Goal: Information Seeking & Learning: Learn about a topic

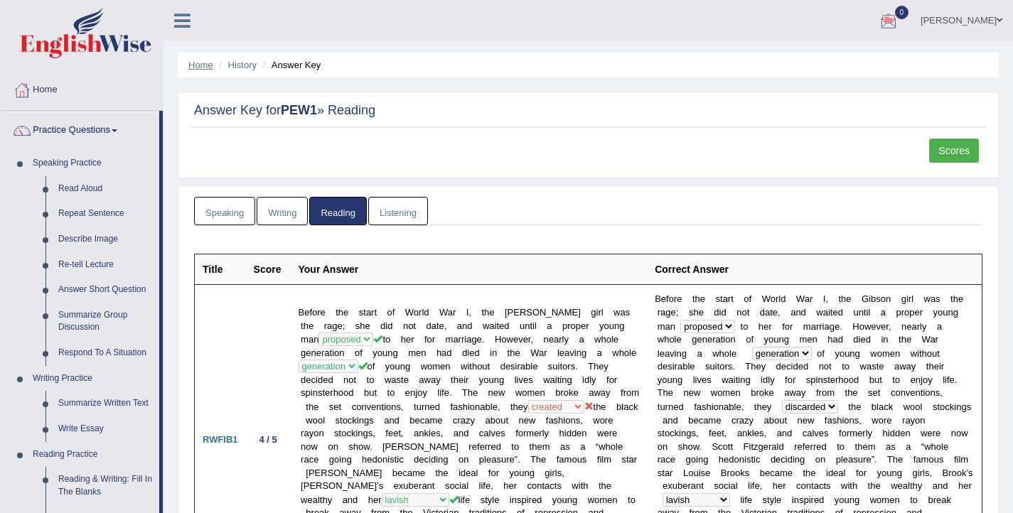
click at [193, 70] on link "Home" at bounding box center [200, 65] width 25 height 11
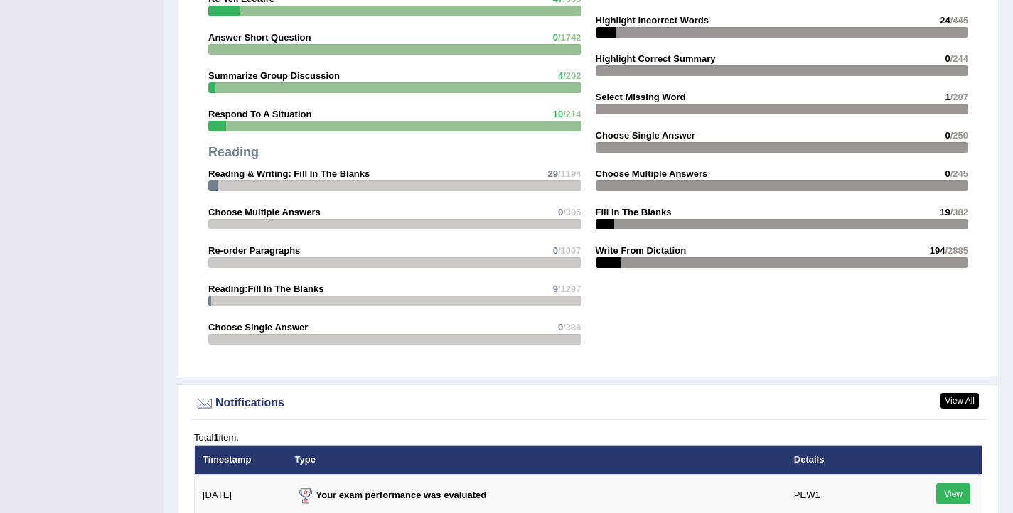
scroll to position [1700, 0]
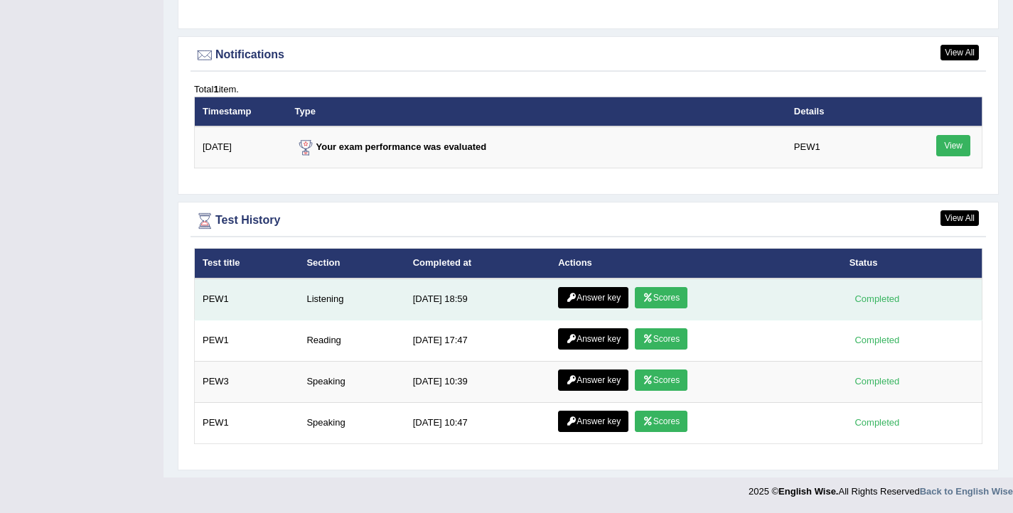
click at [666, 298] on link "Scores" at bounding box center [661, 297] width 53 height 21
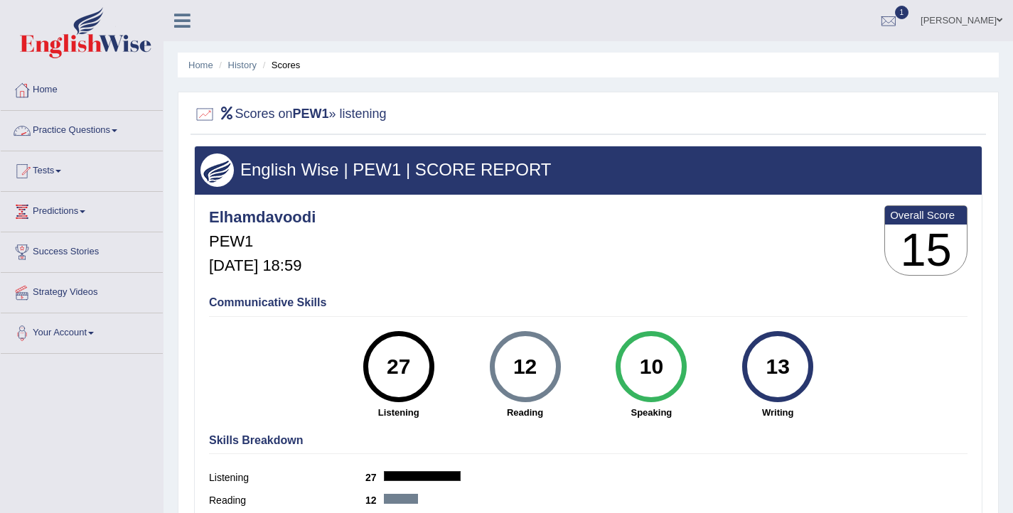
click at [65, 130] on link "Practice Questions" at bounding box center [82, 129] width 162 height 36
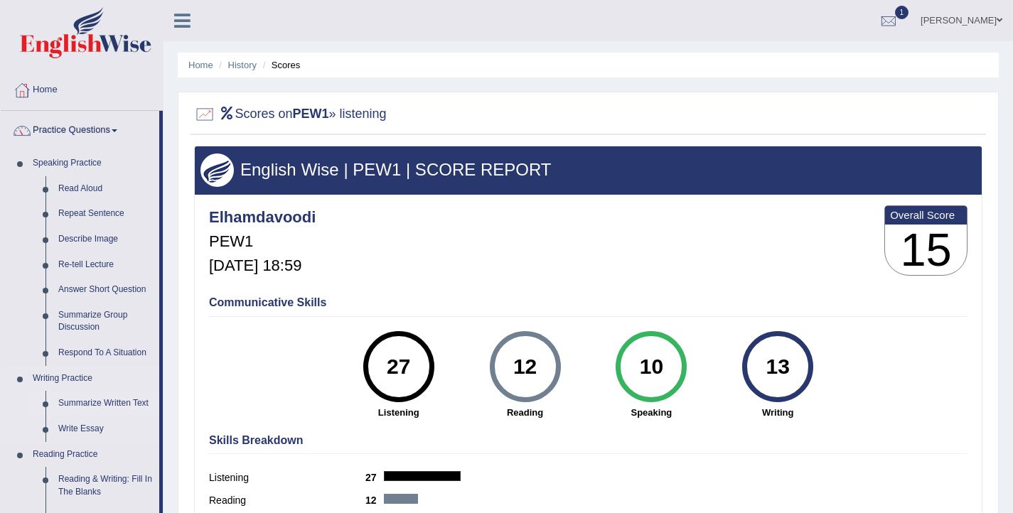
click at [116, 405] on link "Summarize Written Text" at bounding box center [105, 404] width 107 height 26
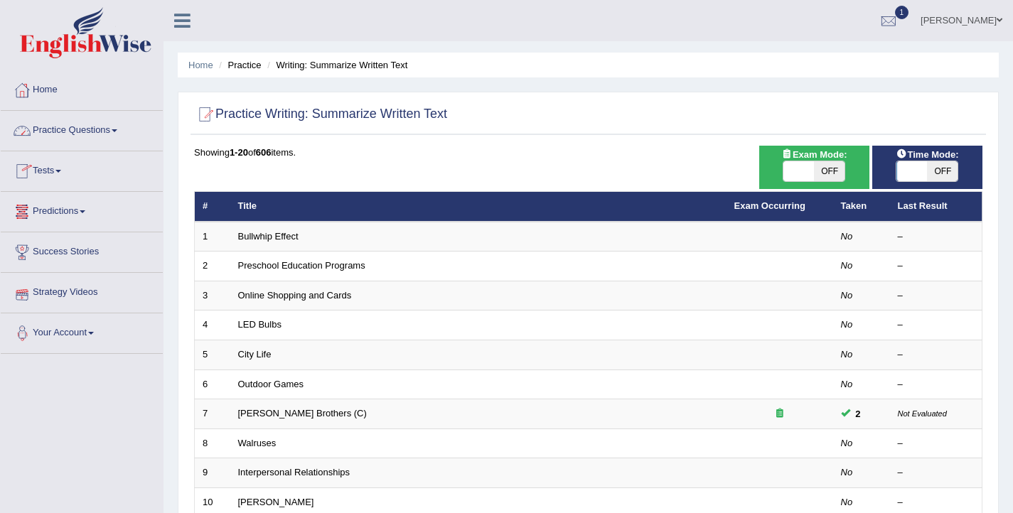
click at [75, 134] on link "Practice Questions" at bounding box center [82, 129] width 162 height 36
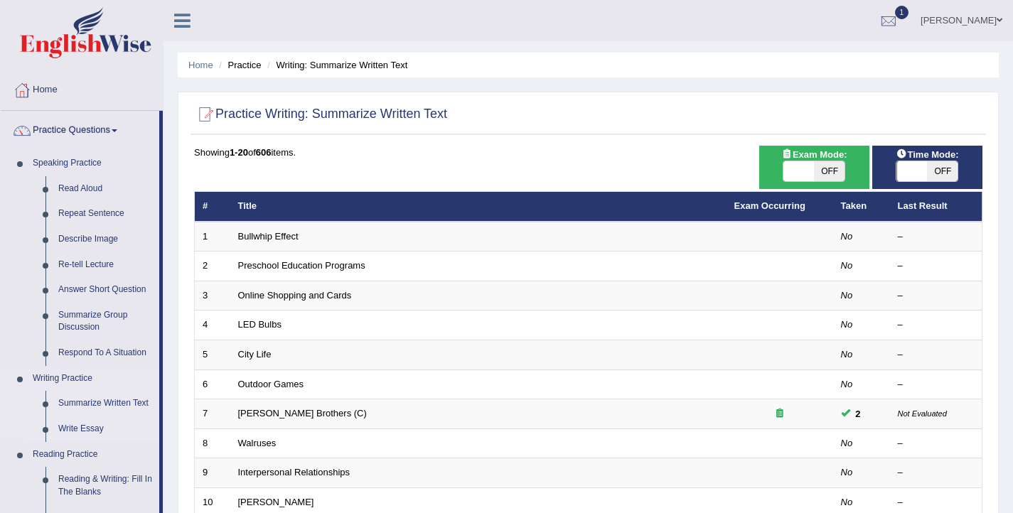
click at [102, 427] on link "Write Essay" at bounding box center [105, 430] width 107 height 26
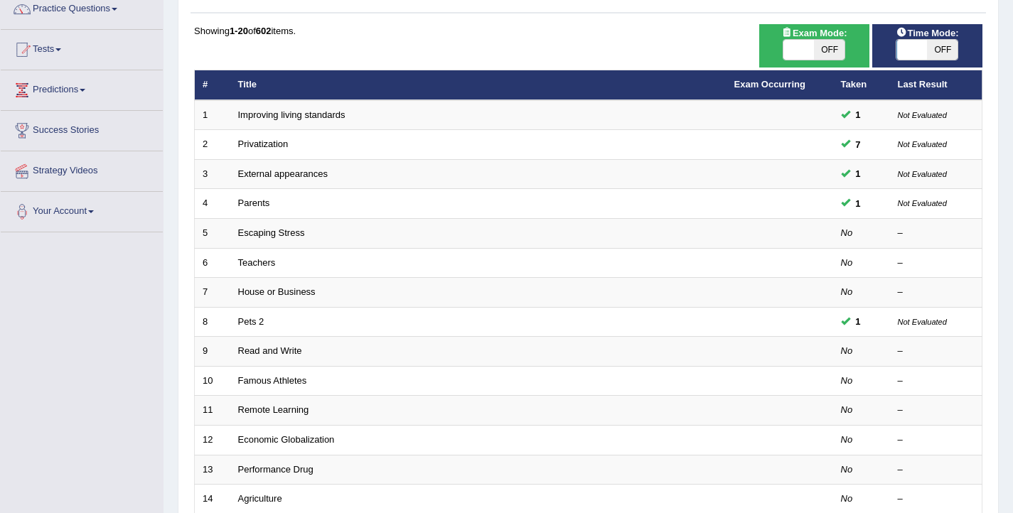
scroll to position [124, 0]
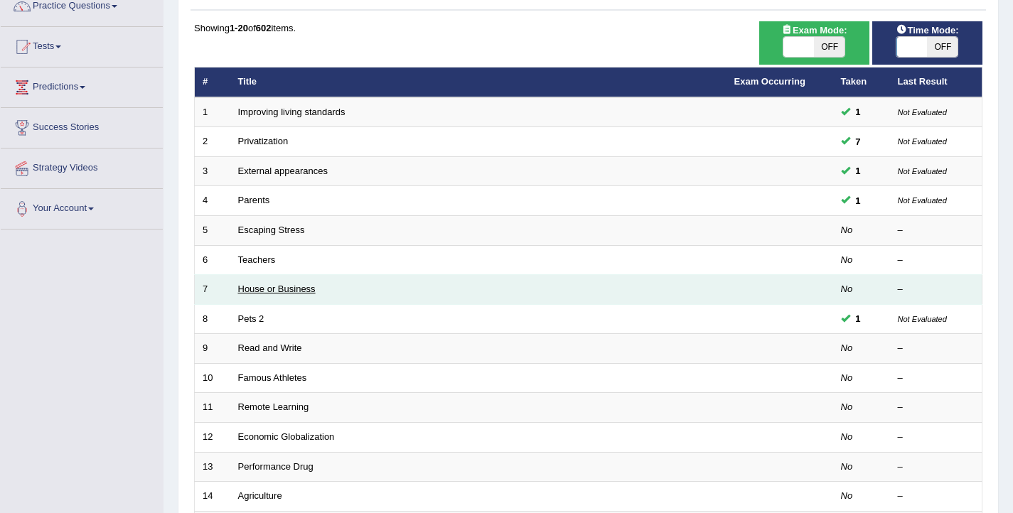
click at [274, 288] on link "House or Business" at bounding box center [277, 289] width 78 height 11
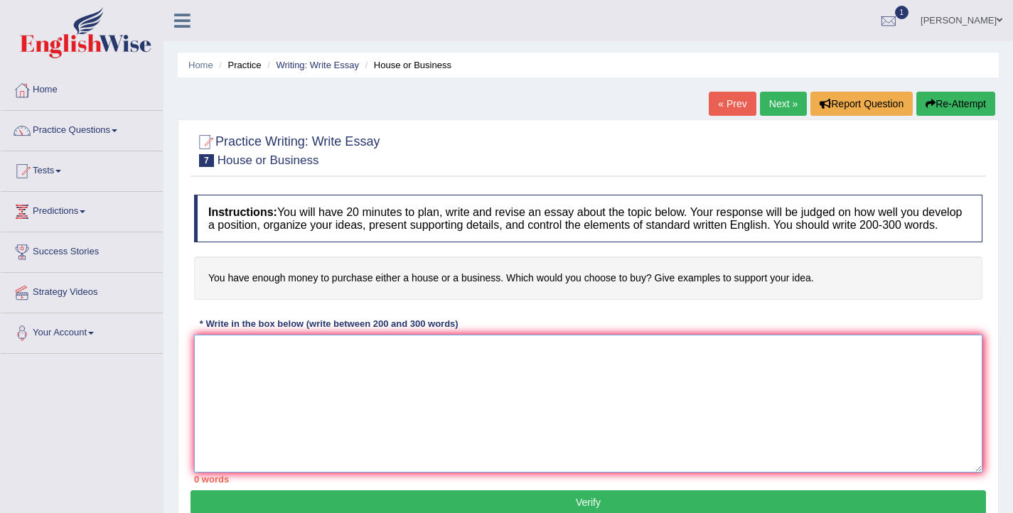
click at [370, 378] on textarea at bounding box center [588, 404] width 789 height 138
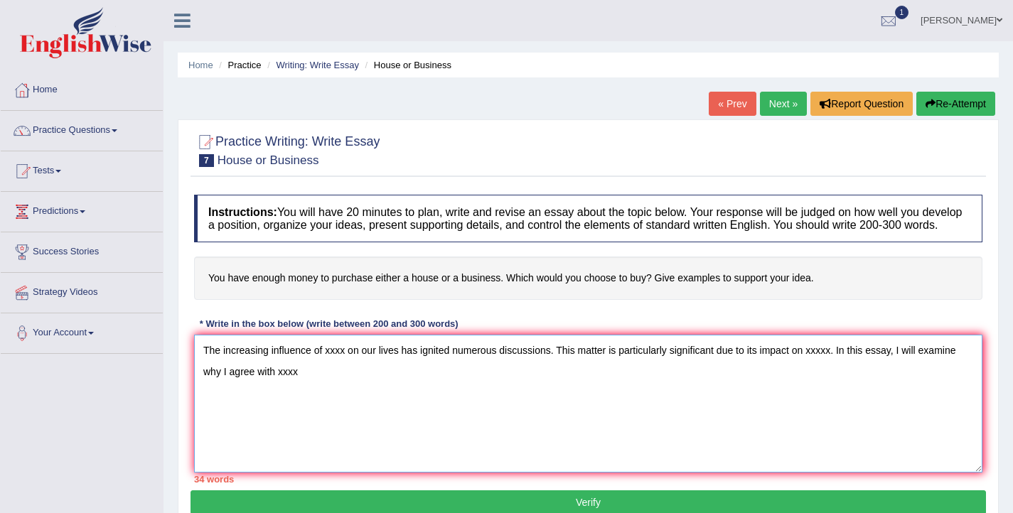
click at [255, 385] on textarea "The increasing influence of xxxx on our lives has ignited numerous discussions.…" at bounding box center [588, 404] width 789 height 138
drag, startPoint x: 277, startPoint y: 388, endPoint x: 206, endPoint y: 383, distance: 70.5
click at [206, 383] on textarea "The increasing influence of xxxx on our lives has ignited numerous discussions.…" at bounding box center [588, 404] width 789 height 138
click at [693, 393] on textarea "The increasing influence of xxxx on our lives has ignited numerous discussions.…" at bounding box center [588, 404] width 789 height 138
drag, startPoint x: 905, startPoint y: 390, endPoint x: 813, endPoint y: 387, distance: 91.8
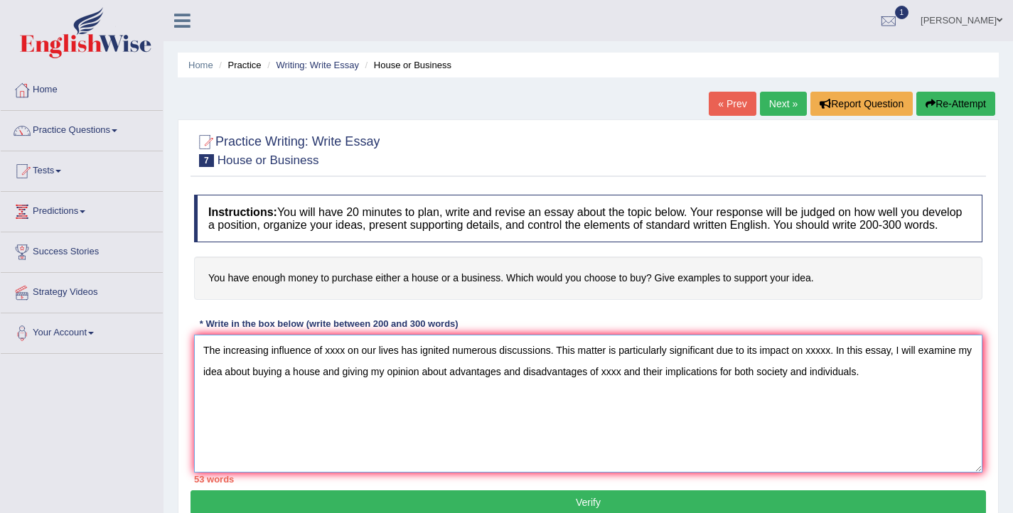
click at [813, 387] on textarea "The increasing influence of xxxx on our lives has ignited numerous discussions.…" at bounding box center [588, 404] width 789 height 138
drag, startPoint x: 777, startPoint y: 390, endPoint x: 758, endPoint y: 389, distance: 19.3
click at [758, 389] on textarea "The increasing influence of xxxx on our lives has ignited numerous discussions.…" at bounding box center [588, 404] width 789 height 138
click at [795, 384] on textarea "The increasing influence of xxxx on our lives has ignited numerous discussions.…" at bounding box center [588, 404] width 789 height 138
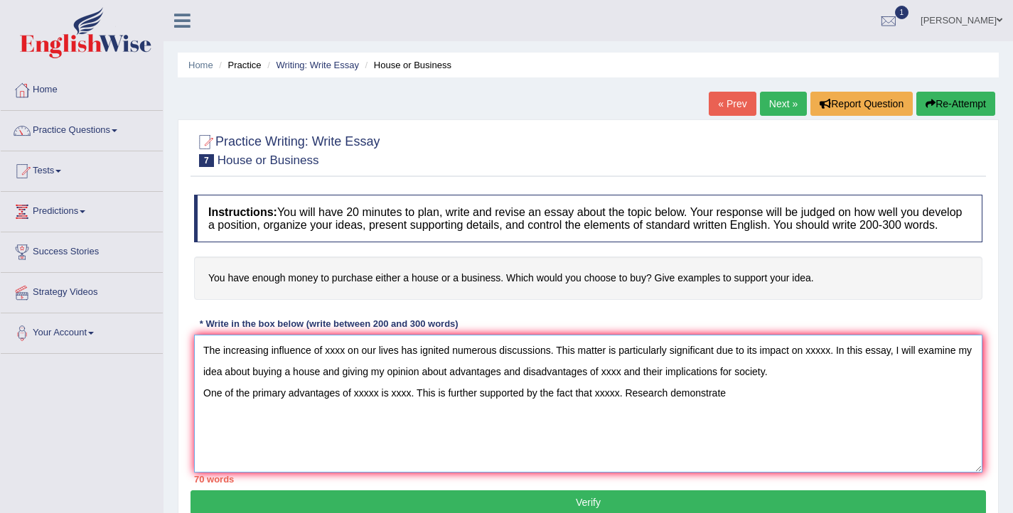
click at [678, 409] on textarea "The increasing influence of xxxx on our lives has ignited numerous discussions.…" at bounding box center [588, 404] width 789 height 138
click at [754, 404] on textarea "The increasing influence of xxxx on our lives has ignited numerous discussions.…" at bounding box center [588, 404] width 789 height 138
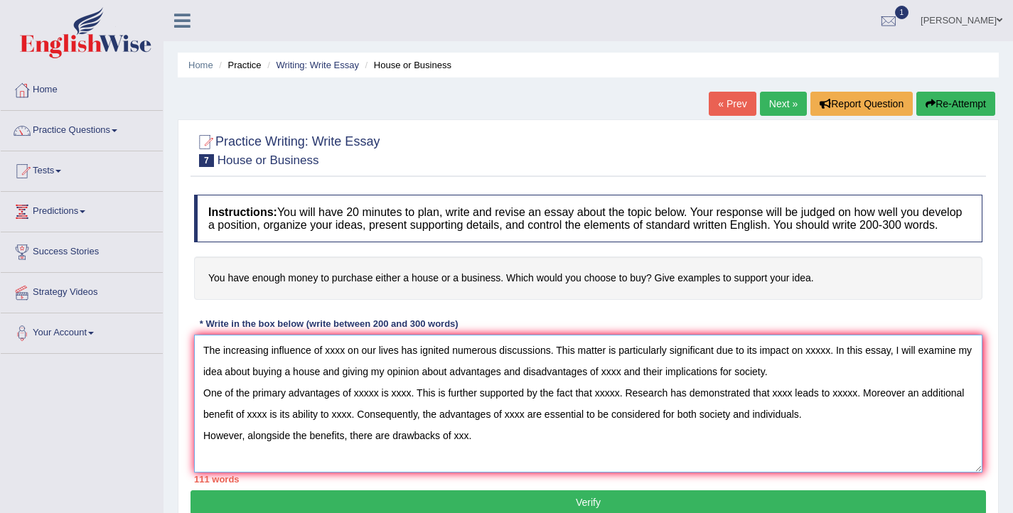
click at [452, 449] on textarea "The increasing influence of xxxx on our lives has ignited numerous discussions.…" at bounding box center [588, 404] width 789 height 138
click at [506, 454] on textarea "The increasing influence of xxxx on our lives has ignited numerous discussions.…" at bounding box center [588, 404] width 789 height 138
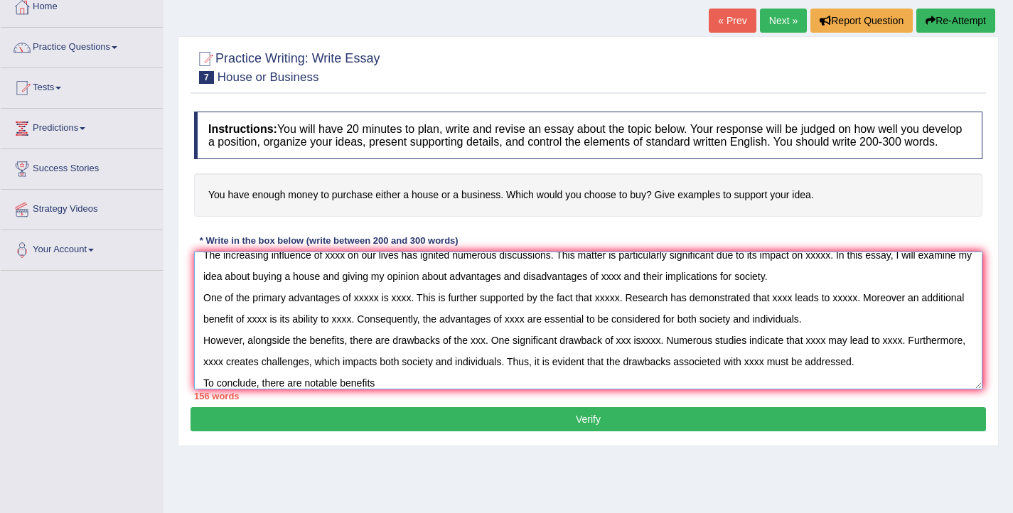
scroll to position [21, 0]
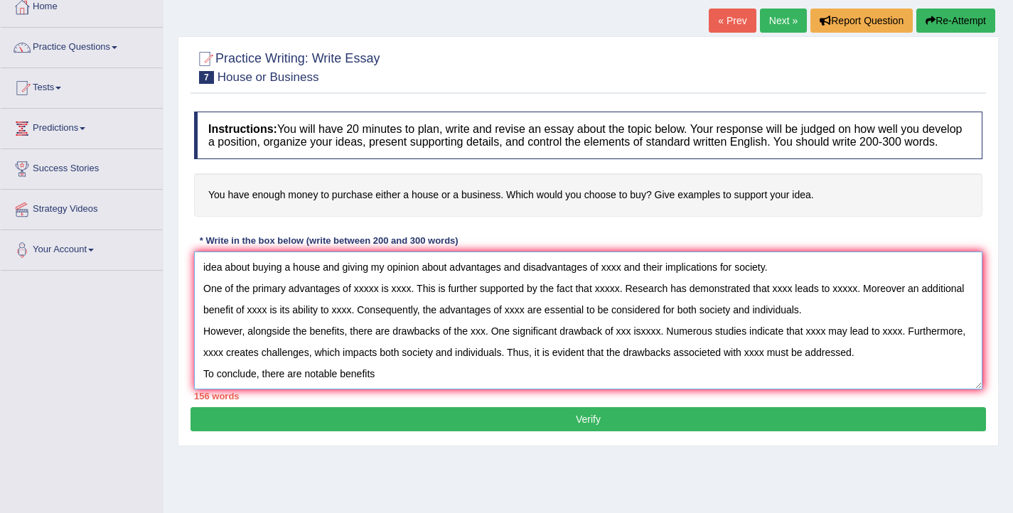
drag, startPoint x: 305, startPoint y: 397, endPoint x: 262, endPoint y: 393, distance: 42.9
click at [262, 390] on textarea "The increasing influence of xxxx on our lives has ignited numerous discussions.…" at bounding box center [588, 321] width 789 height 138
click at [412, 390] on textarea "The increasing influence of xxxx on our lives has ignited numerous discussions.…" at bounding box center [588, 321] width 789 height 138
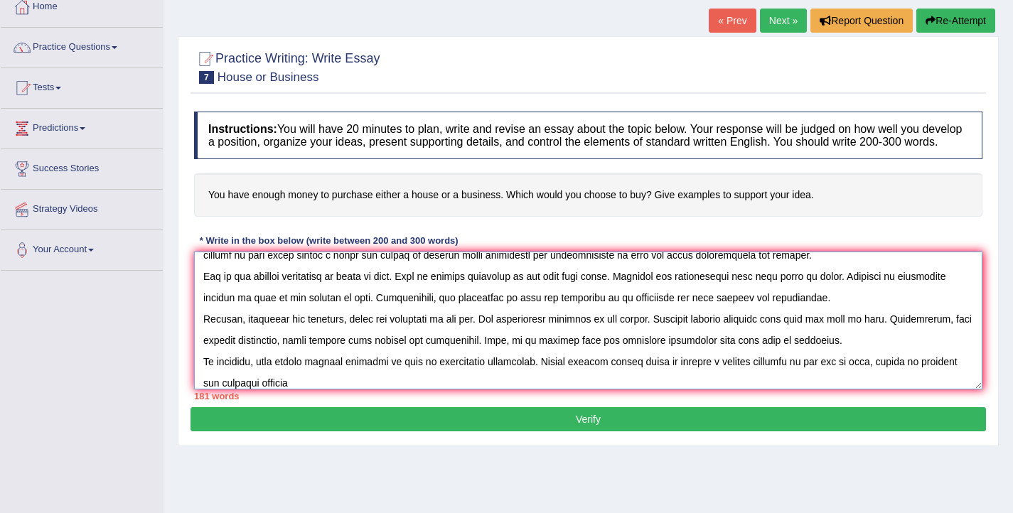
scroll to position [43, 0]
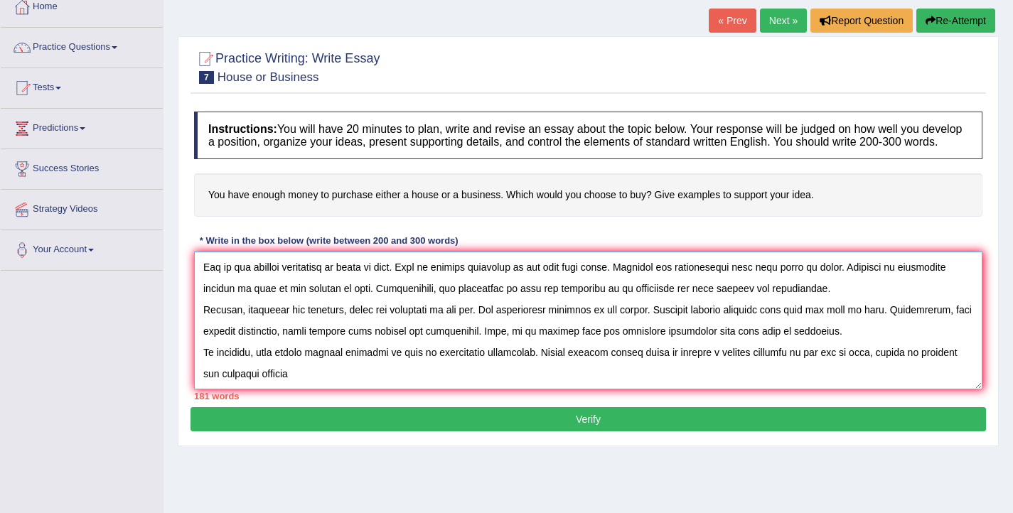
drag, startPoint x: 342, startPoint y: 398, endPoint x: 299, endPoint y: 393, distance: 43.6
click at [299, 390] on textarea at bounding box center [588, 321] width 789 height 138
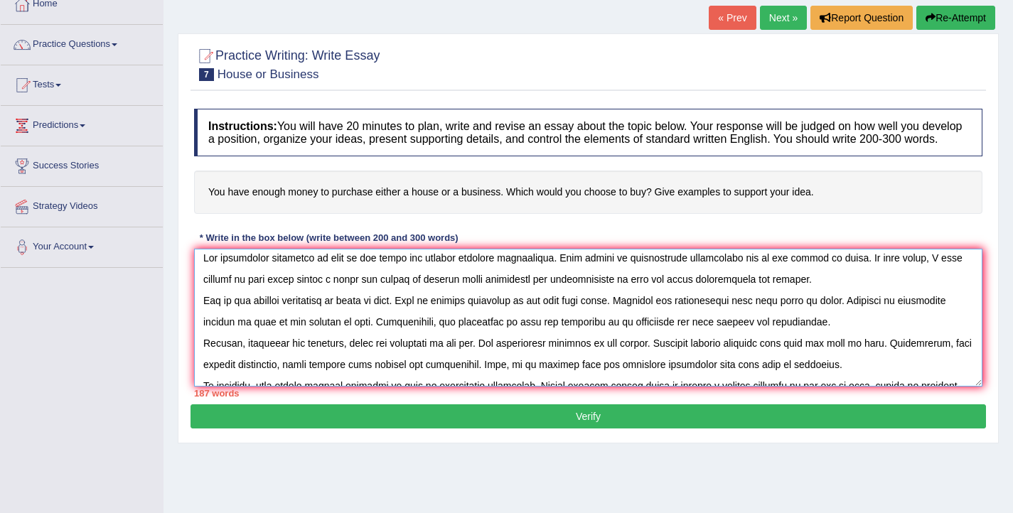
scroll to position [0, 0]
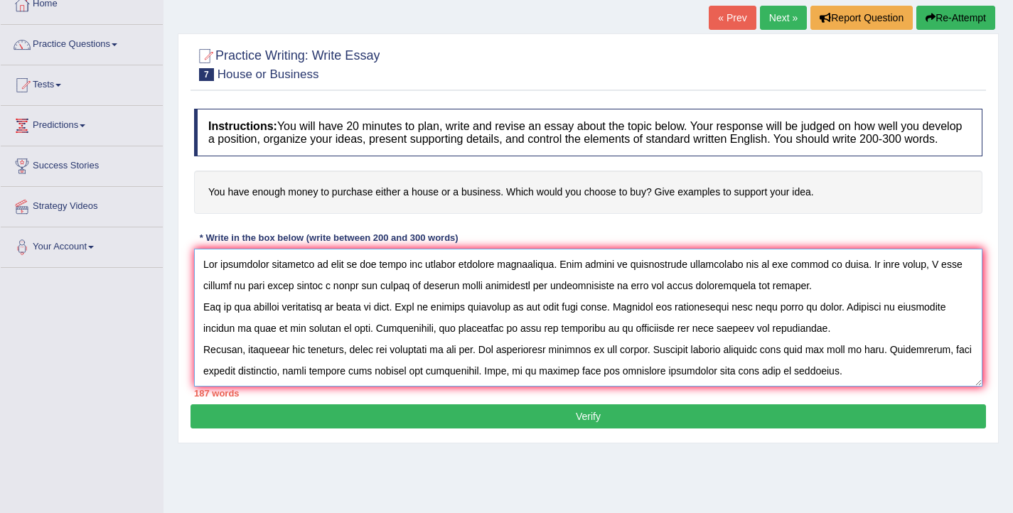
drag, startPoint x: 345, startPoint y: 278, endPoint x: 325, endPoint y: 280, distance: 20.0
click at [325, 280] on textarea at bounding box center [588, 318] width 789 height 138
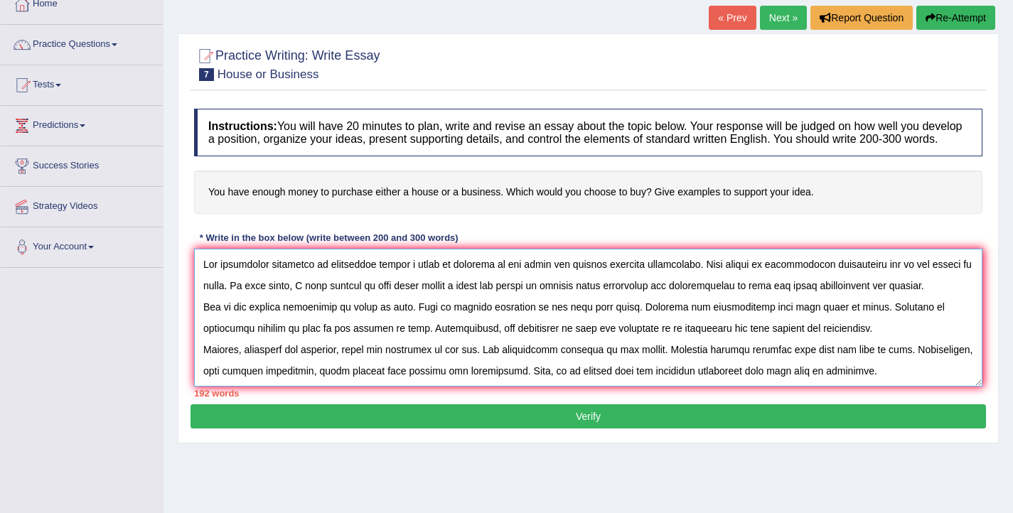
drag, startPoint x: 227, startPoint y: 302, endPoint x: 206, endPoint y: 302, distance: 21.3
click at [206, 302] on textarea at bounding box center [588, 318] width 789 height 138
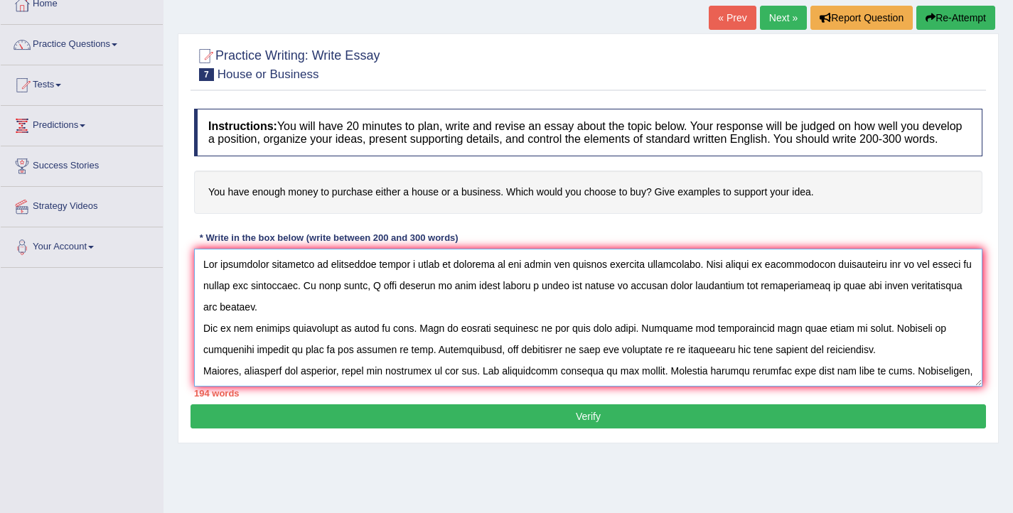
drag, startPoint x: 868, startPoint y: 299, endPoint x: 850, endPoint y: 302, distance: 18.7
click at [850, 302] on textarea at bounding box center [588, 318] width 789 height 138
drag, startPoint x: 380, startPoint y: 344, endPoint x: 356, endPoint y: 346, distance: 24.2
click at [356, 346] on textarea at bounding box center [588, 318] width 789 height 138
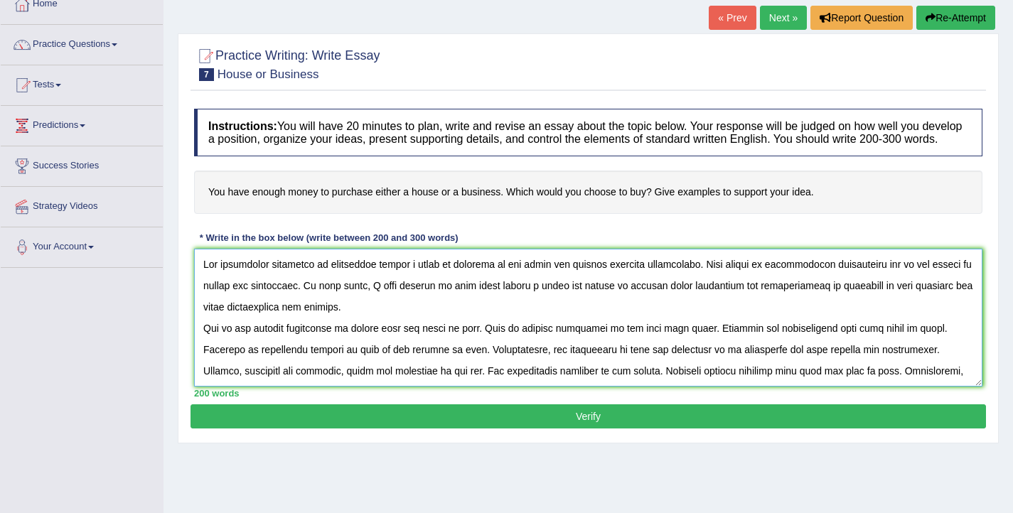
drag, startPoint x: 491, startPoint y: 342, endPoint x: 472, endPoint y: 346, distance: 18.8
click at [472, 346] on textarea at bounding box center [588, 318] width 789 height 138
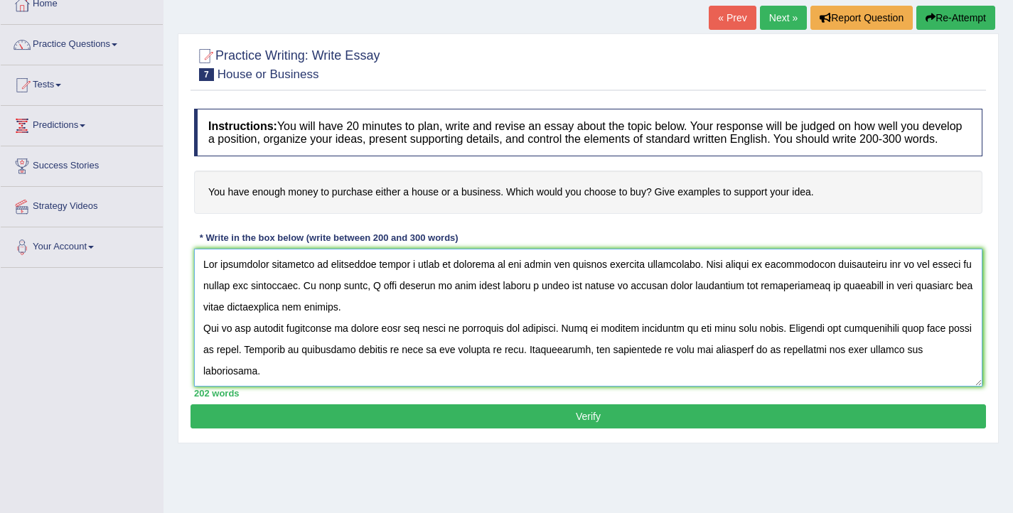
drag, startPoint x: 773, startPoint y: 343, endPoint x: 748, endPoint y: 344, distance: 24.9
click at [748, 344] on textarea at bounding box center [588, 318] width 789 height 138
drag, startPoint x: 425, startPoint y: 363, endPoint x: 405, endPoint y: 363, distance: 19.2
click at [405, 363] on textarea at bounding box center [588, 318] width 789 height 138
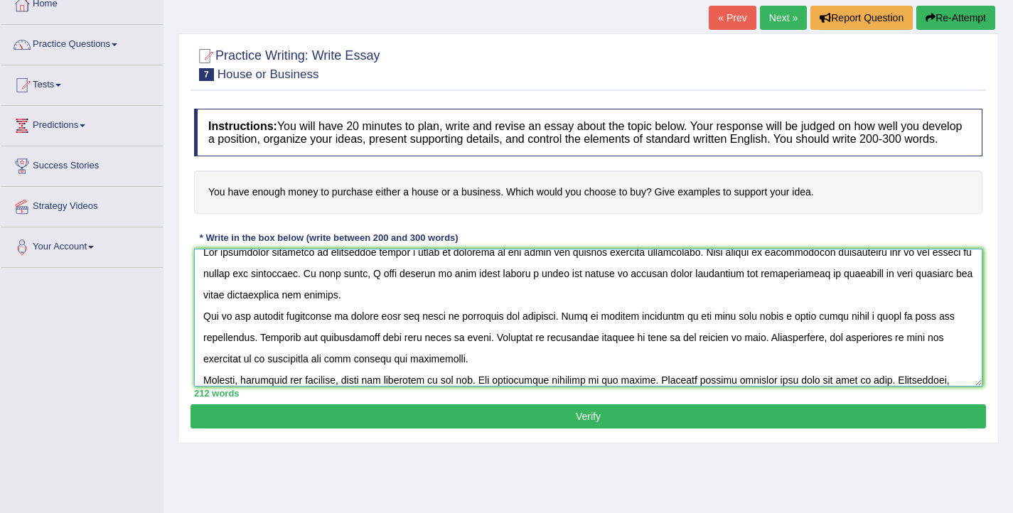
scroll to position [14, 0]
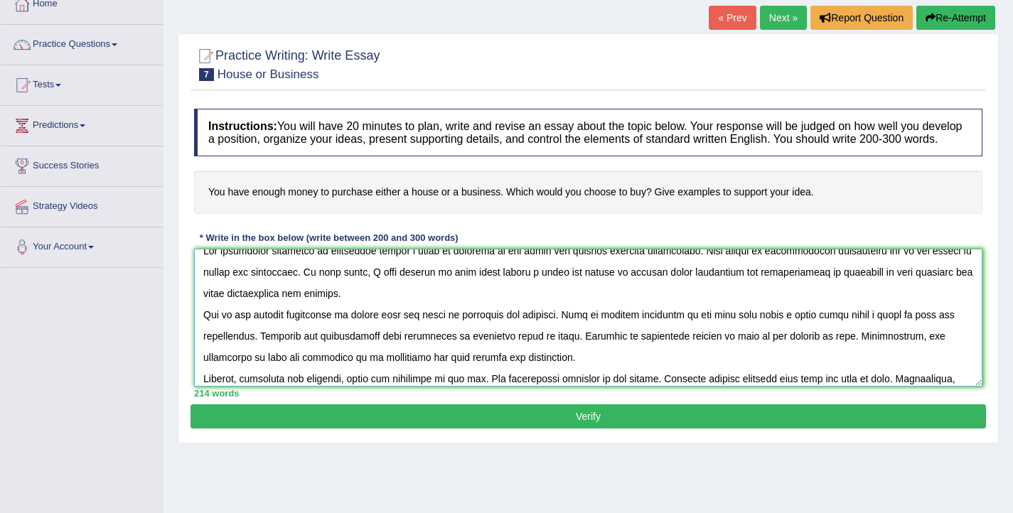
drag, startPoint x: 581, startPoint y: 348, endPoint x: 555, endPoint y: 351, distance: 25.7
click at [555, 351] on textarea at bounding box center [588, 318] width 789 height 138
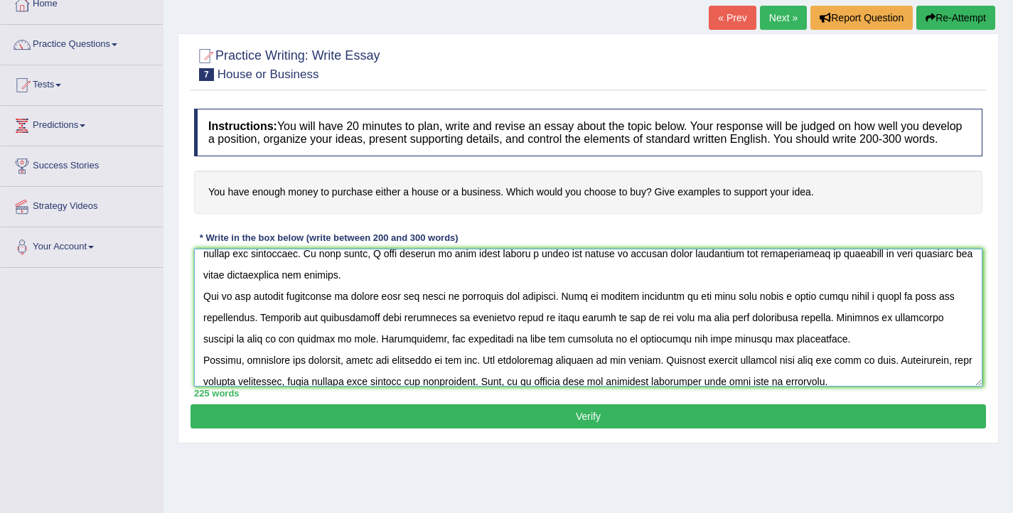
scroll to position [48, 0]
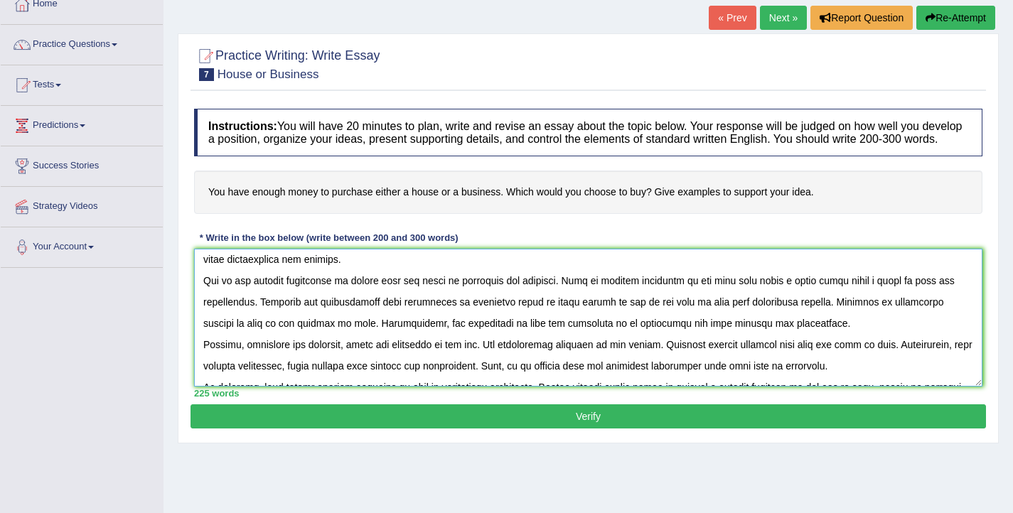
drag, startPoint x: 268, startPoint y: 337, endPoint x: 249, endPoint y: 337, distance: 19.2
click at [249, 337] on textarea at bounding box center [588, 318] width 789 height 138
drag, startPoint x: 449, startPoint y: 337, endPoint x: 429, endPoint y: 336, distance: 19.9
click at [429, 336] on textarea at bounding box center [588, 318] width 789 height 138
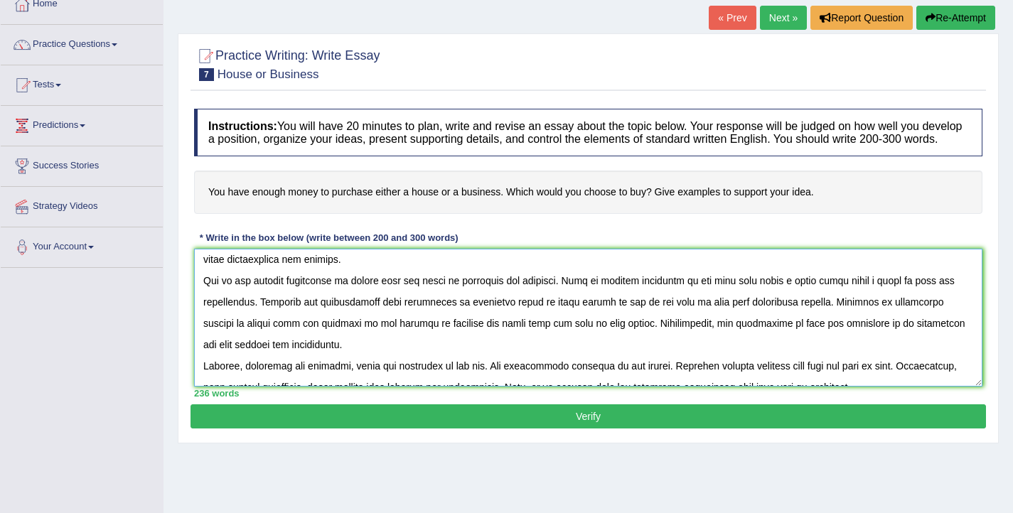
drag, startPoint x: 806, startPoint y: 336, endPoint x: 784, endPoint y: 336, distance: 21.3
click at [784, 336] on textarea at bounding box center [588, 318] width 789 height 138
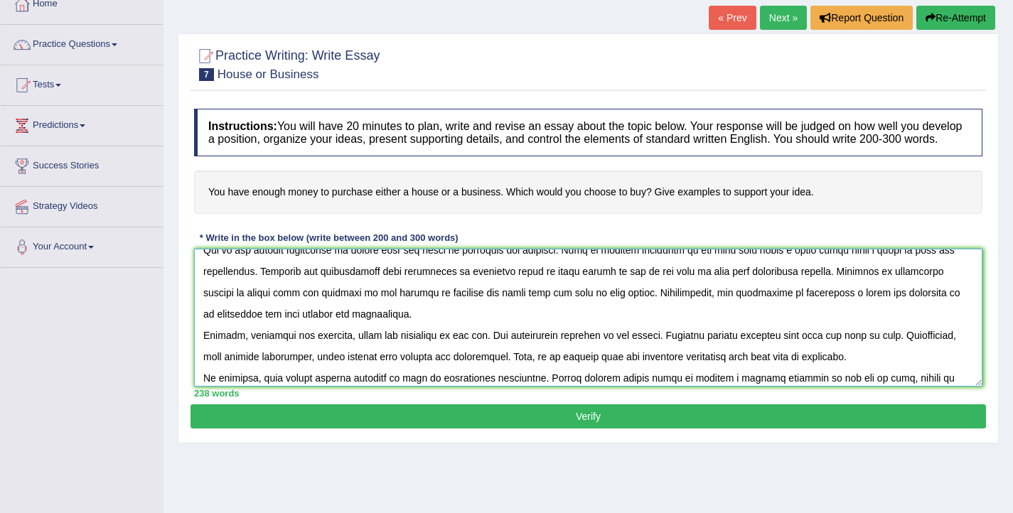
scroll to position [80, 0]
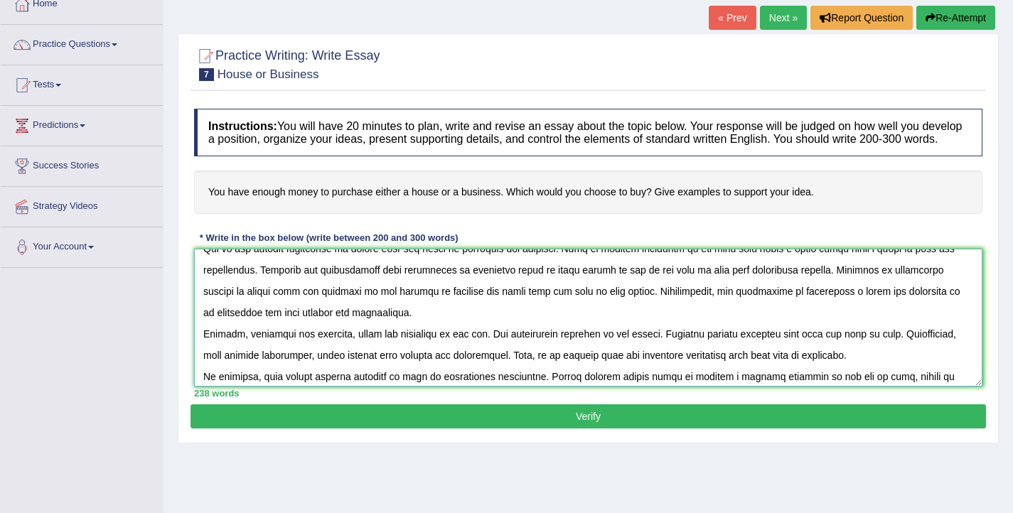
drag, startPoint x: 489, startPoint y: 351, endPoint x: 474, endPoint y: 353, distance: 14.3
click at [474, 353] on textarea at bounding box center [588, 318] width 789 height 138
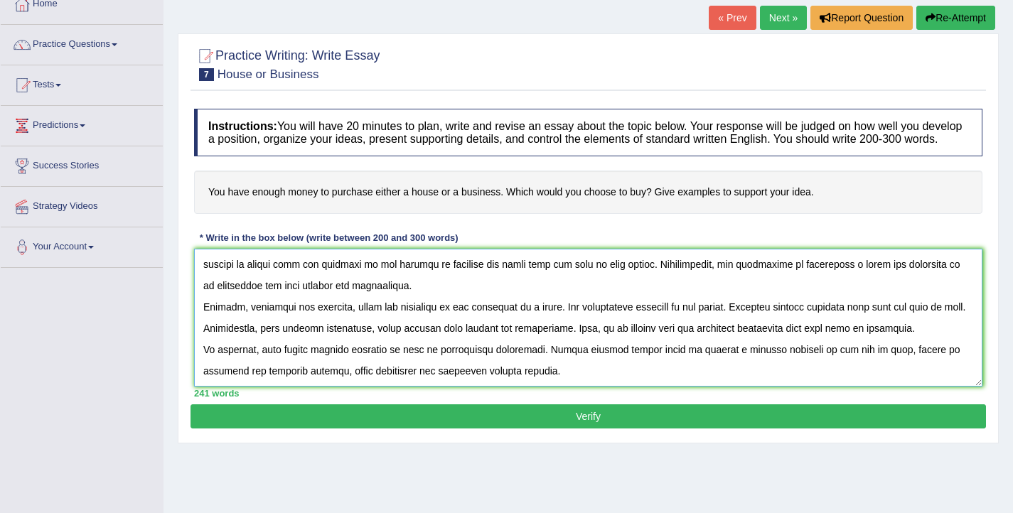
scroll to position [111, 0]
drag, startPoint x: 713, startPoint y: 318, endPoint x: 696, endPoint y: 319, distance: 17.1
click at [696, 319] on textarea at bounding box center [588, 318] width 789 height 138
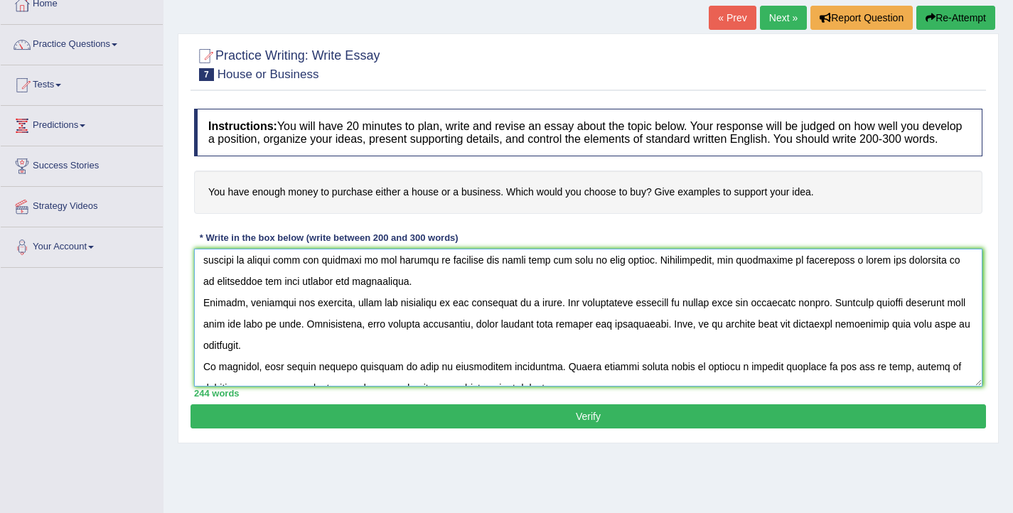
drag, startPoint x: 850, startPoint y: 317, endPoint x: 831, endPoint y: 316, distance: 19.2
click at [831, 316] on textarea at bounding box center [588, 318] width 789 height 138
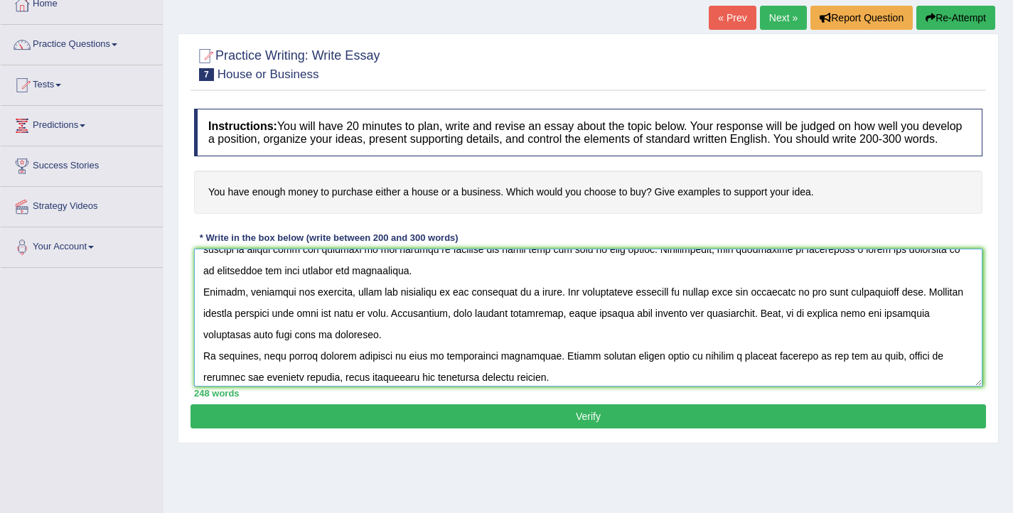
scroll to position [122, 0]
drag, startPoint x: 365, startPoint y: 331, endPoint x: 345, endPoint y: 330, distance: 20.0
click at [345, 330] on textarea at bounding box center [588, 318] width 789 height 138
drag, startPoint x: 462, startPoint y: 328, endPoint x: 411, endPoint y: 326, distance: 51.2
click at [411, 326] on textarea at bounding box center [588, 318] width 789 height 138
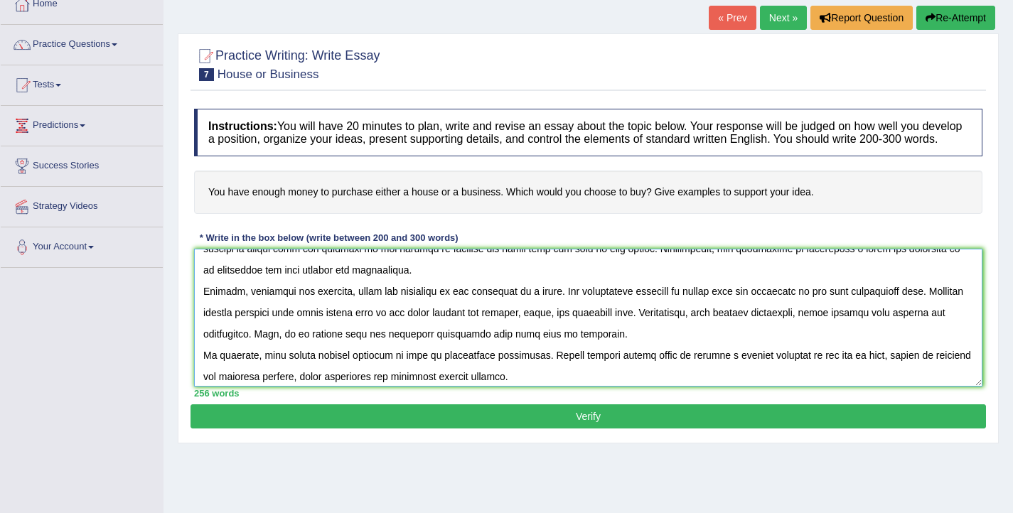
drag, startPoint x: 693, startPoint y: 327, endPoint x: 673, endPoint y: 326, distance: 19.9
click at [673, 326] on textarea at bounding box center [588, 318] width 789 height 138
drag, startPoint x: 757, startPoint y: 329, endPoint x: 735, endPoint y: 326, distance: 22.3
click at [735, 326] on textarea at bounding box center [588, 318] width 789 height 138
click at [960, 328] on textarea at bounding box center [588, 318] width 789 height 138
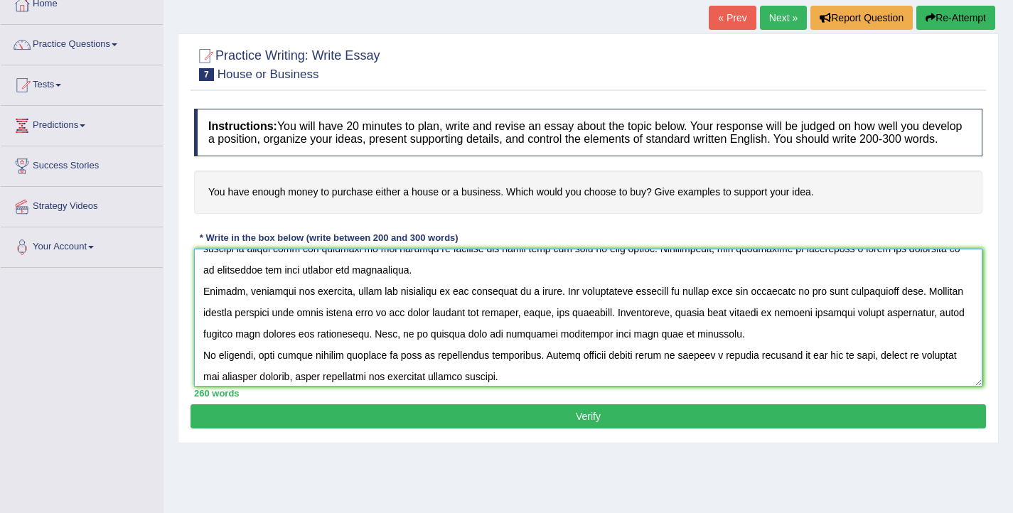
drag, startPoint x: 715, startPoint y: 349, endPoint x: 693, endPoint y: 351, distance: 21.4
click at [693, 351] on textarea at bounding box center [588, 318] width 789 height 138
drag, startPoint x: 284, startPoint y: 368, endPoint x: 264, endPoint y: 368, distance: 19.9
click at [264, 368] on textarea at bounding box center [588, 318] width 789 height 138
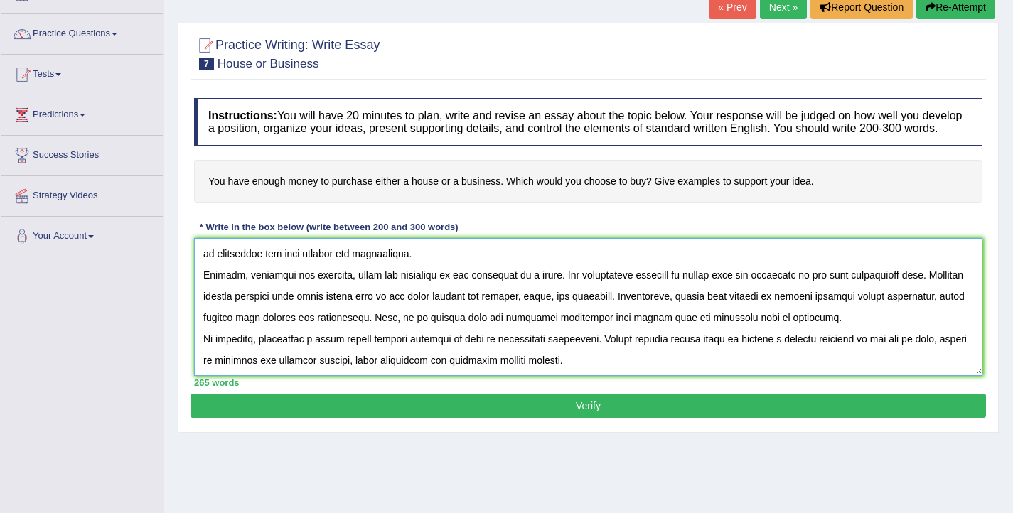
scroll to position [97, 0]
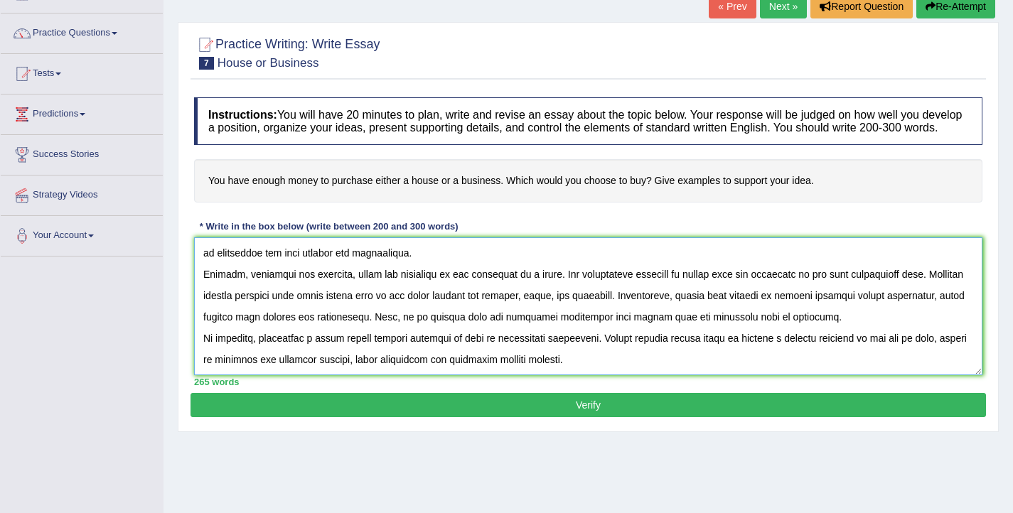
drag, startPoint x: 941, startPoint y: 352, endPoint x: 922, endPoint y: 351, distance: 18.5
click at [922, 350] on textarea at bounding box center [588, 307] width 789 height 138
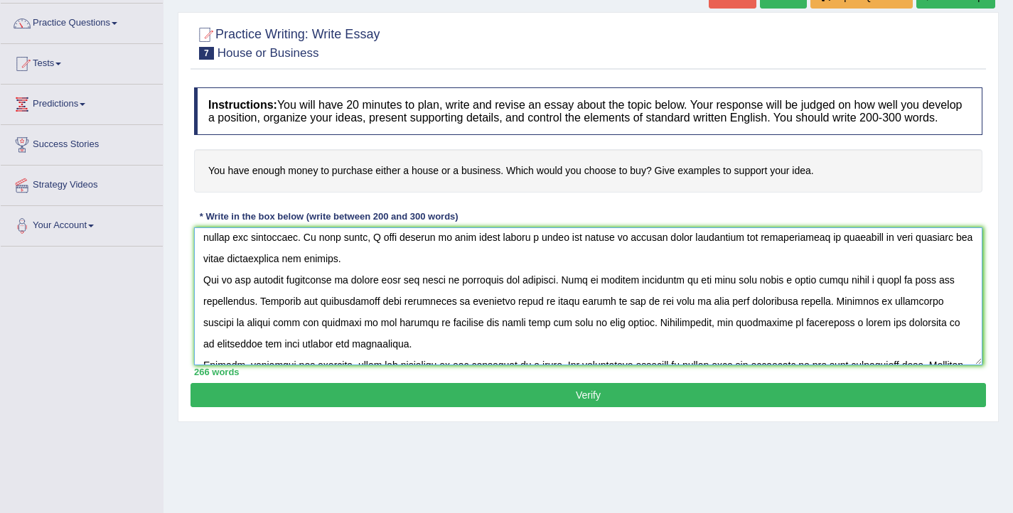
scroll to position [0, 0]
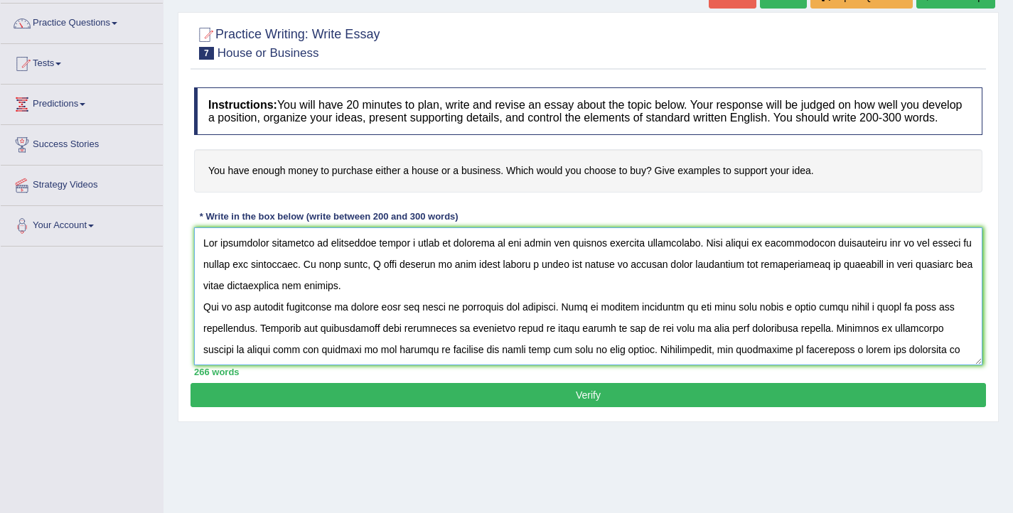
drag, startPoint x: 933, startPoint y: 279, endPoint x: 906, endPoint y: 281, distance: 27.1
click at [906, 281] on textarea at bounding box center [588, 297] width 789 height 138
drag, startPoint x: 846, startPoint y: 321, endPoint x: 819, endPoint y: 324, distance: 26.5
click at [819, 324] on textarea at bounding box center [588, 297] width 789 height 138
click at [890, 341] on textarea at bounding box center [588, 297] width 789 height 138
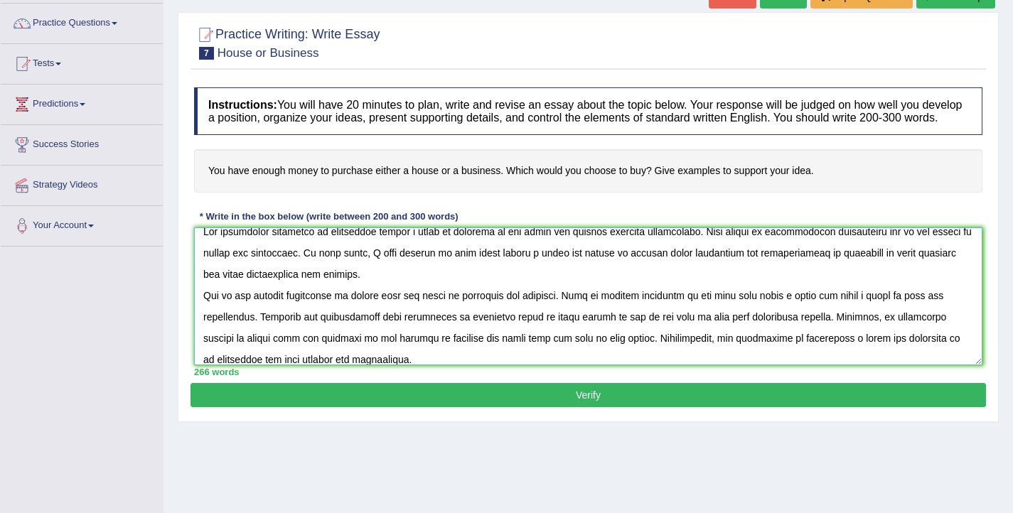
scroll to position [12, 0]
drag, startPoint x: 508, startPoint y: 353, endPoint x: 629, endPoint y: 348, distance: 121.0
click at [629, 348] on textarea at bounding box center [588, 297] width 789 height 138
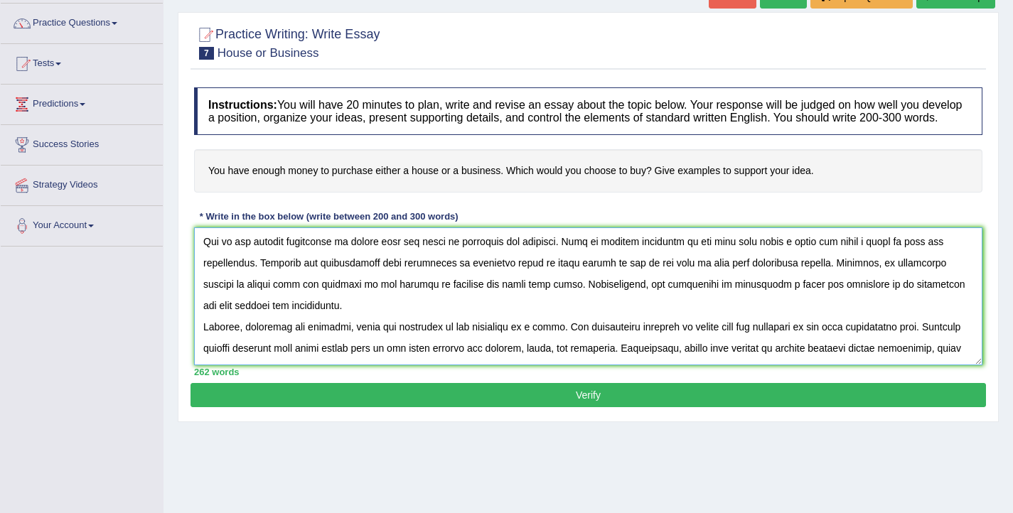
scroll to position [68, 0]
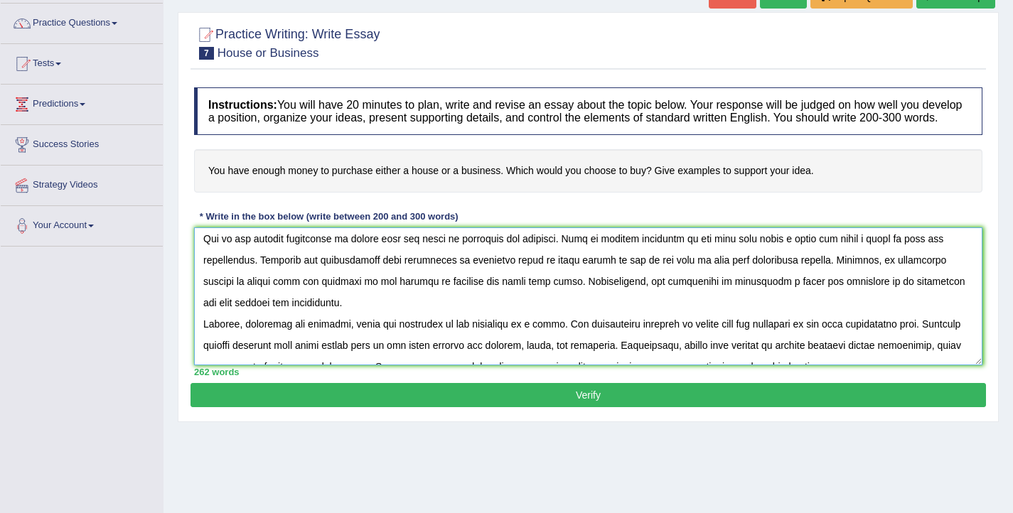
click at [896, 341] on textarea at bounding box center [588, 297] width 789 height 138
drag, startPoint x: 925, startPoint y: 339, endPoint x: 866, endPoint y: 344, distance: 59.2
click at [866, 344] on textarea at bounding box center [588, 297] width 789 height 138
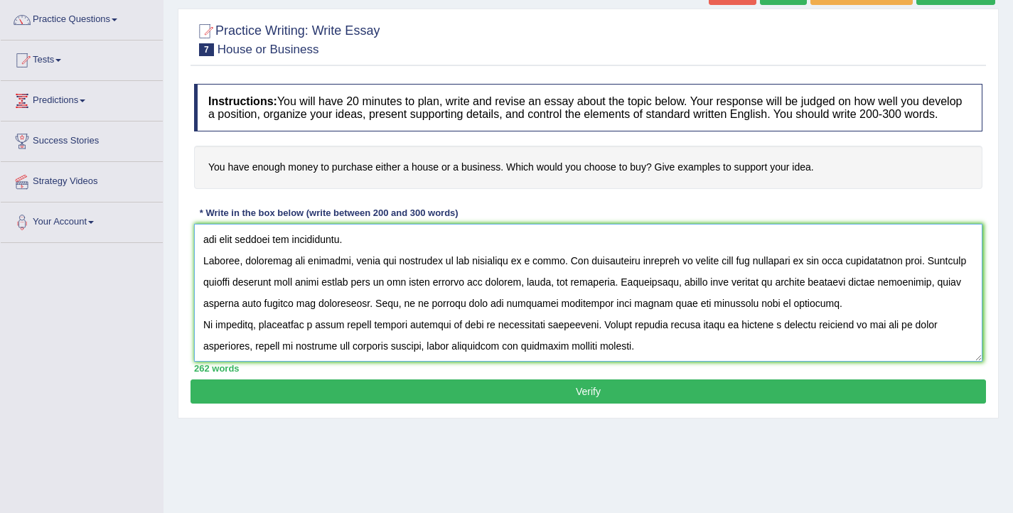
scroll to position [113, 0]
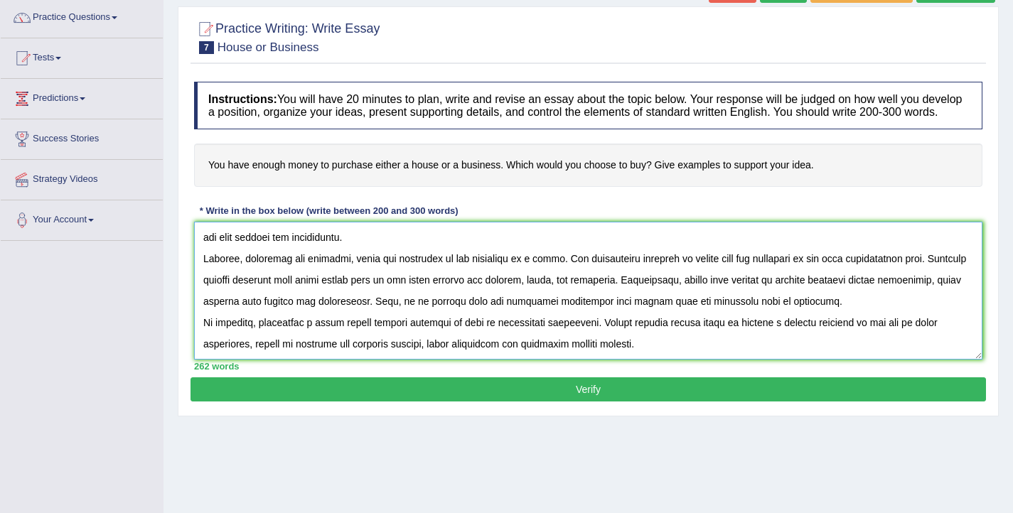
type textarea "The increasing influence of purchasing either a house or business on our lives …"
click at [641, 402] on button "Verify" at bounding box center [589, 390] width 796 height 24
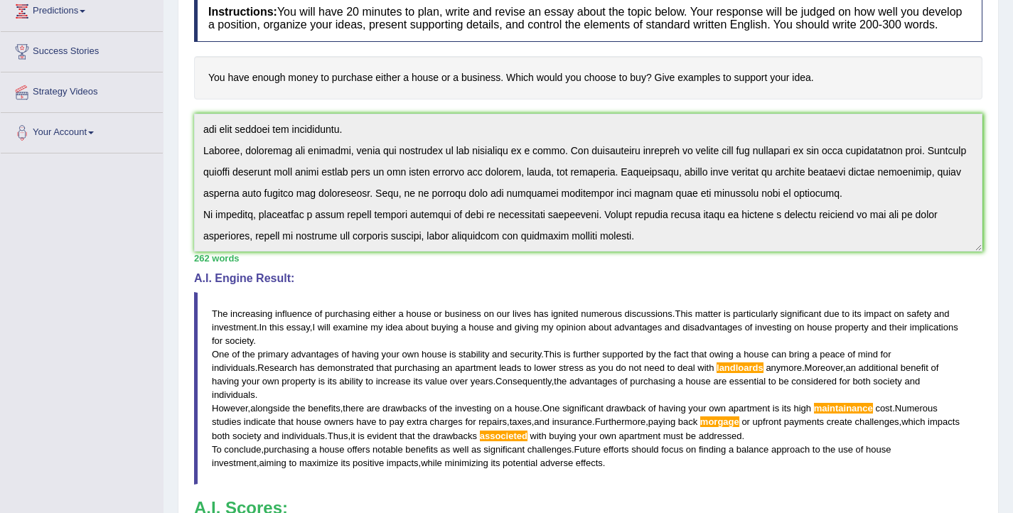
scroll to position [0, 0]
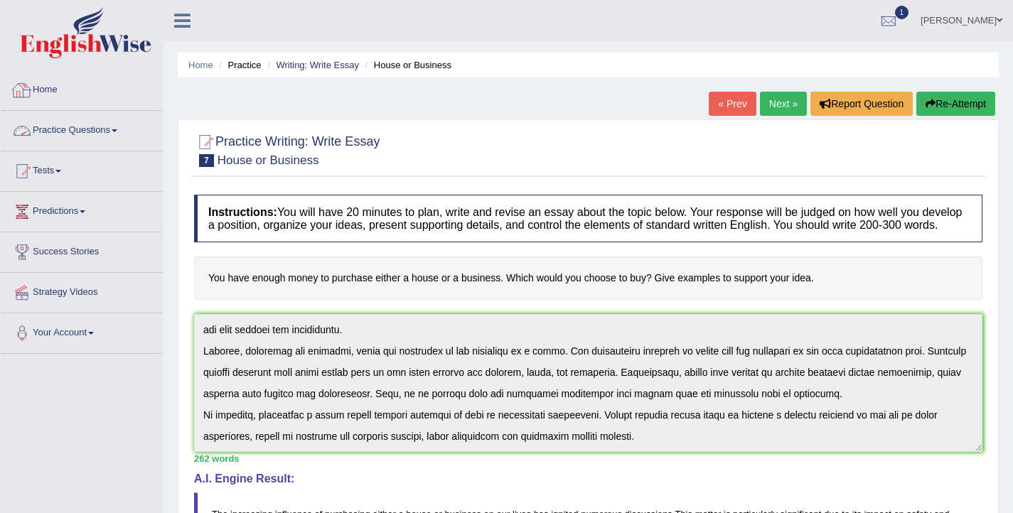
click at [40, 95] on link "Home" at bounding box center [82, 88] width 162 height 36
